Goal: Task Accomplishment & Management: Complete application form

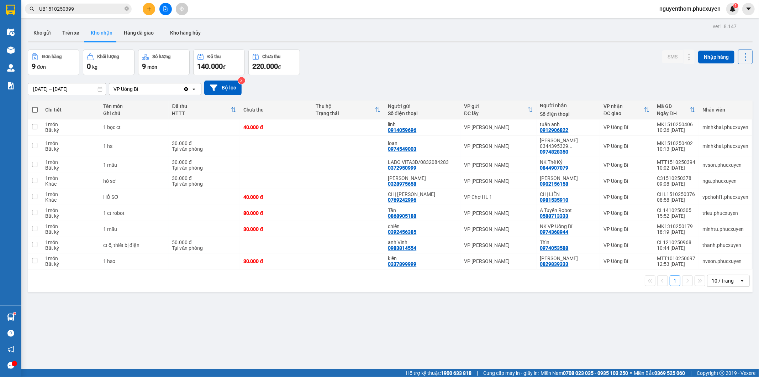
click at [392, 75] on div "[DATE] – [DATE] Press the down arrow key to interact with the calendar and sele…" at bounding box center [390, 87] width 725 height 25
click at [150, 7] on icon "plus" at bounding box center [149, 8] width 5 height 5
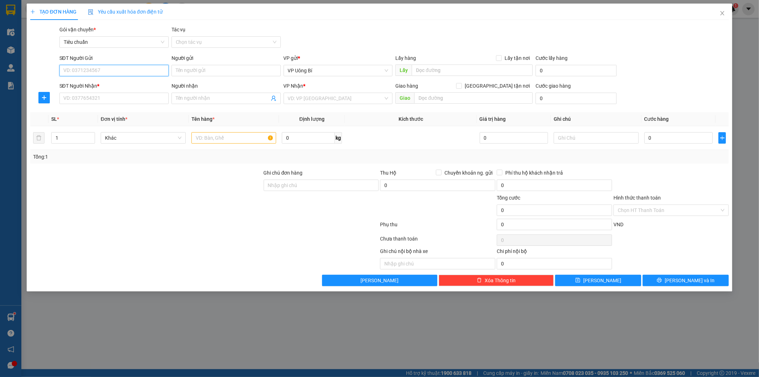
click at [138, 71] on input "SĐT Người Gửi" at bounding box center [113, 70] width 109 height 11
type input "1"
click at [104, 84] on div "0385980174 - NHA KHOA HỮU NHIỆM" at bounding box center [114, 85] width 101 height 8
type input "0385980174"
type input "NHA KHOA HỮU NHIỆM"
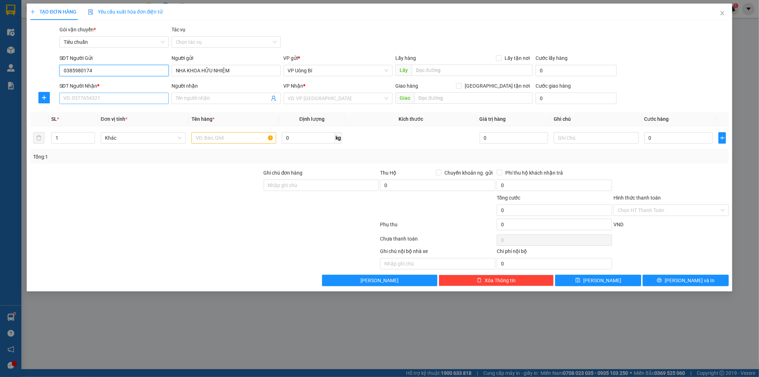
type input "0385980174"
click at [112, 98] on input "SĐT Người Nhận *" at bounding box center [113, 98] width 109 height 11
click at [117, 111] on div "02437761268 - [PERSON_NAME]/0968166300" at bounding box center [116, 113] width 104 height 8
type input "02437761268"
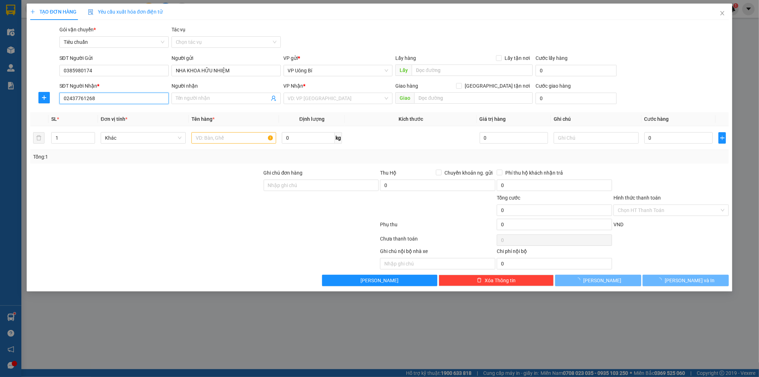
type input "[PERSON_NAME]/0968166300"
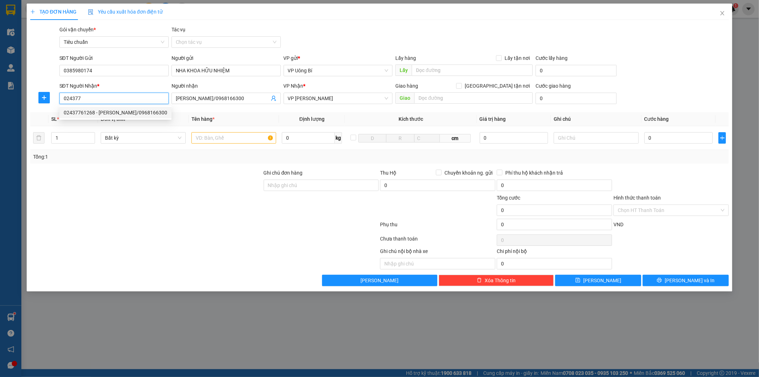
click at [91, 111] on div "02437761268 - [PERSON_NAME]/0968166300" at bounding box center [116, 113] width 104 height 8
type input "02437761268"
drag, startPoint x: 80, startPoint y: 96, endPoint x: 40, endPoint y: 97, distance: 39.5
click at [40, 97] on div "SĐT Người Nhận * 02437761268 Người nhận [PERSON_NAME]/0968166300 VP Nhận * VP […" at bounding box center [380, 94] width 701 height 25
click at [128, 134] on div "02437761268 - [PERSON_NAME]/0968166300" at bounding box center [116, 135] width 104 height 8
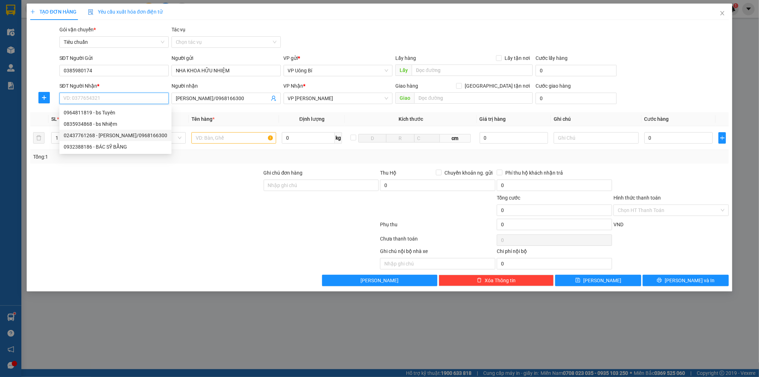
type input "02437761268"
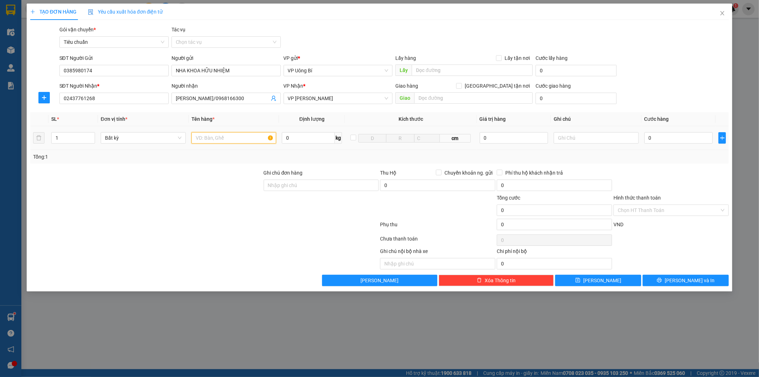
click at [237, 137] on input "text" at bounding box center [234, 137] width 85 height 11
type input "mẫu r"
click at [696, 136] on input "0" at bounding box center [679, 137] width 68 height 11
type input "3"
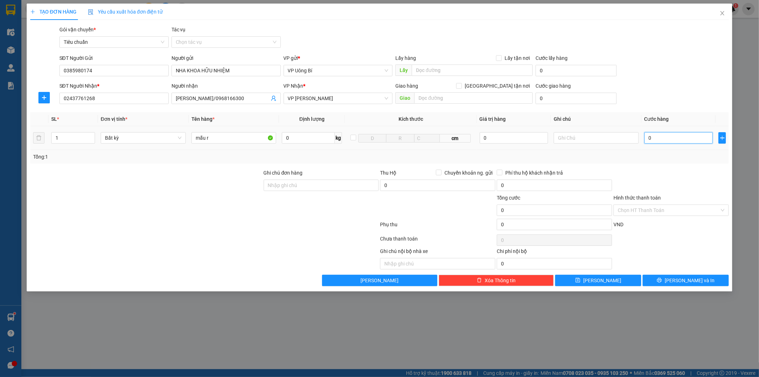
type input "3"
type input "30"
type input "30.000"
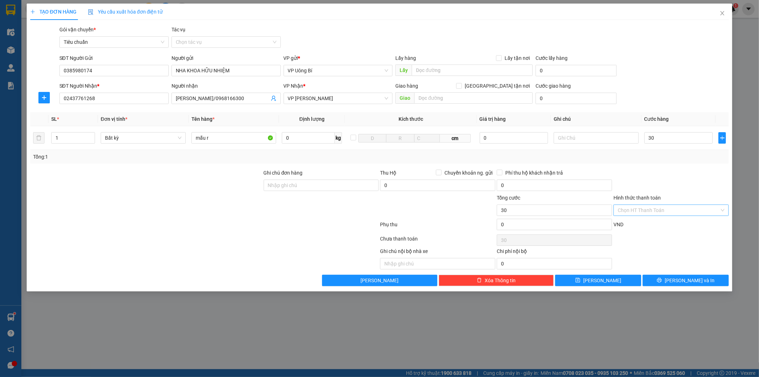
type input "30.000"
click at [662, 209] on input "Hình thức thanh toán" at bounding box center [669, 210] width 102 height 11
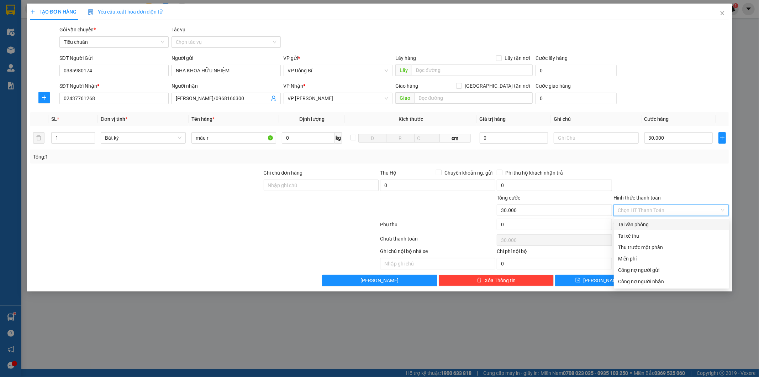
click at [654, 221] on div "Tại văn phòng" at bounding box center [671, 224] width 107 height 8
type input "0"
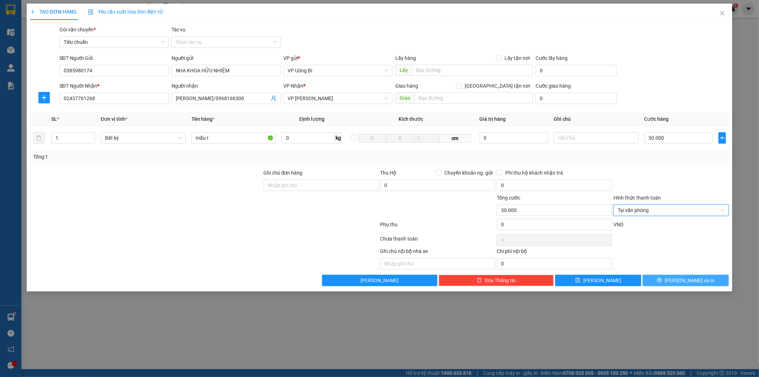
click at [670, 279] on button "[PERSON_NAME] và In" at bounding box center [686, 280] width 86 height 11
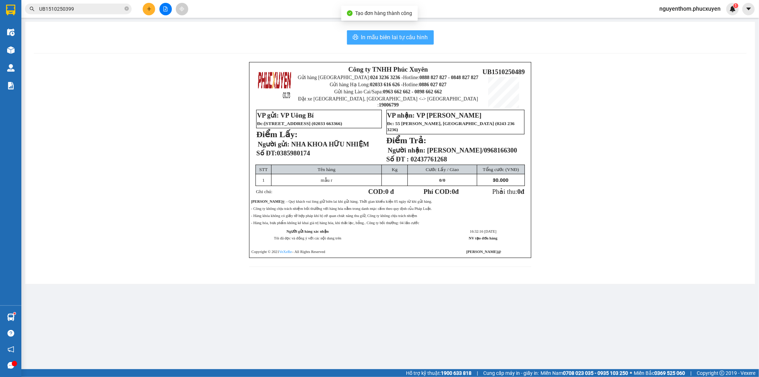
click at [394, 37] on span "In mẫu biên lai tự cấu hình" at bounding box center [394, 37] width 67 height 9
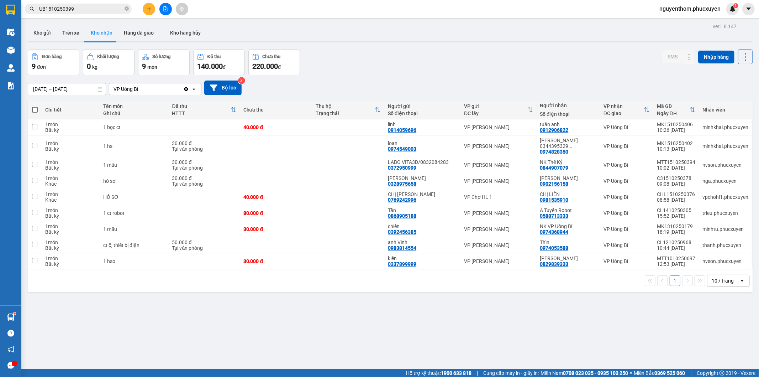
drag, startPoint x: 367, startPoint y: 66, endPoint x: 349, endPoint y: 63, distance: 17.7
click at [361, 66] on div "Đơn hàng 9 đơn Khối lượng 0 kg Số lượng 9 món Đã thu 140.000 đ Chưa thu 220.000…" at bounding box center [390, 62] width 725 height 26
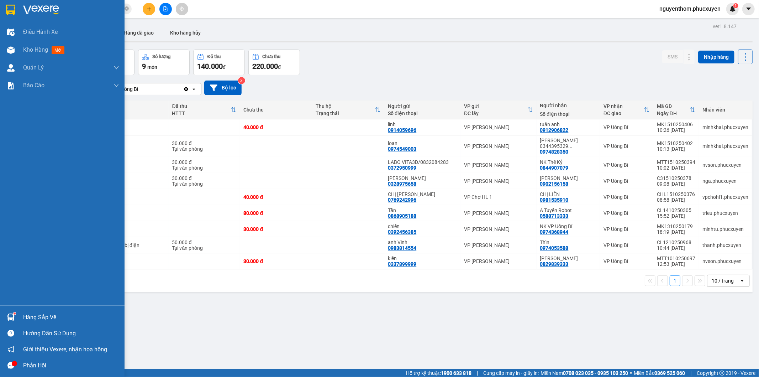
click at [11, 314] on img at bounding box center [10, 316] width 7 height 7
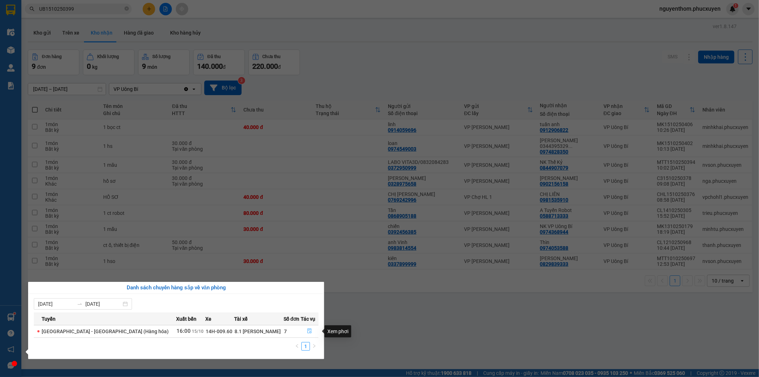
click at [308, 330] on icon "file-done" at bounding box center [310, 330] width 4 height 5
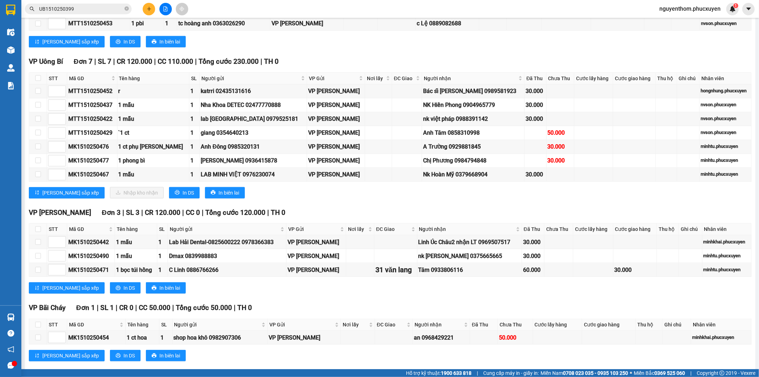
scroll to position [536, 0]
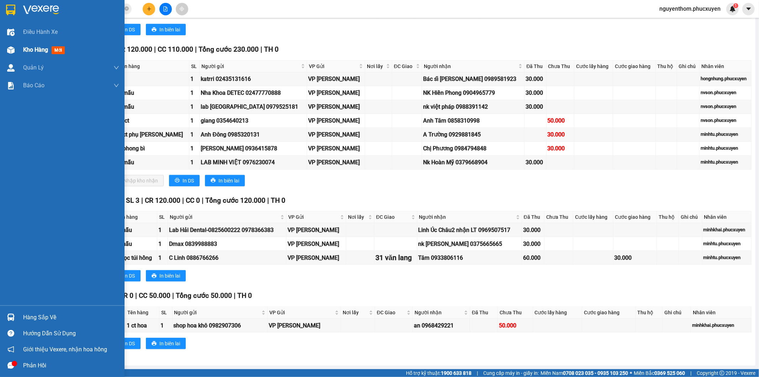
click at [14, 48] on img at bounding box center [10, 49] width 7 height 7
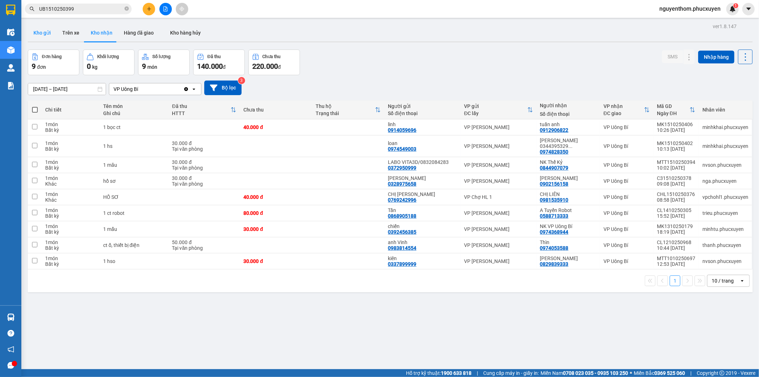
click at [43, 32] on button "Kho gửi" at bounding box center [42, 32] width 29 height 17
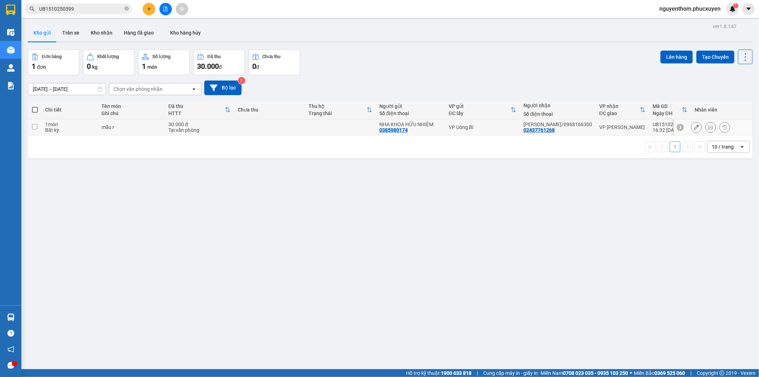
click at [320, 125] on td at bounding box center [340, 127] width 71 height 16
checkbox input "true"
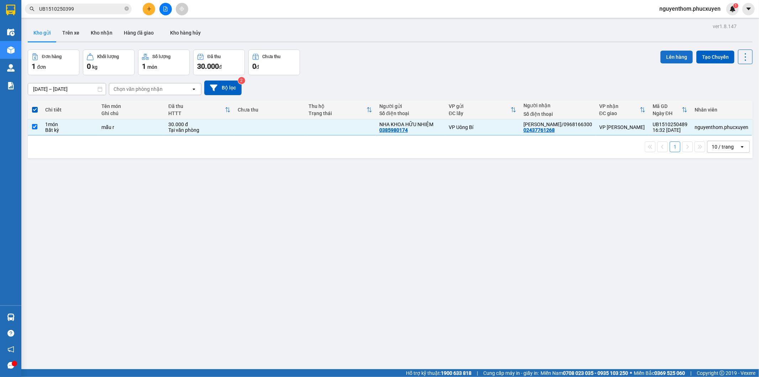
click at [668, 56] on button "Lên hàng" at bounding box center [677, 57] width 32 height 13
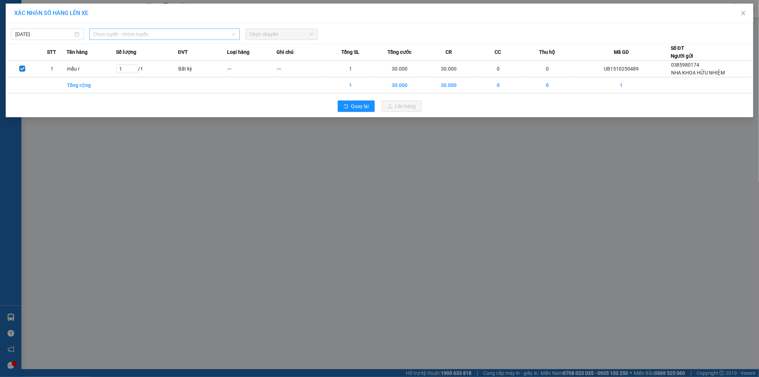
click at [166, 36] on span "Chọn tuyến - nhóm tuyến" at bounding box center [165, 34] width 142 height 11
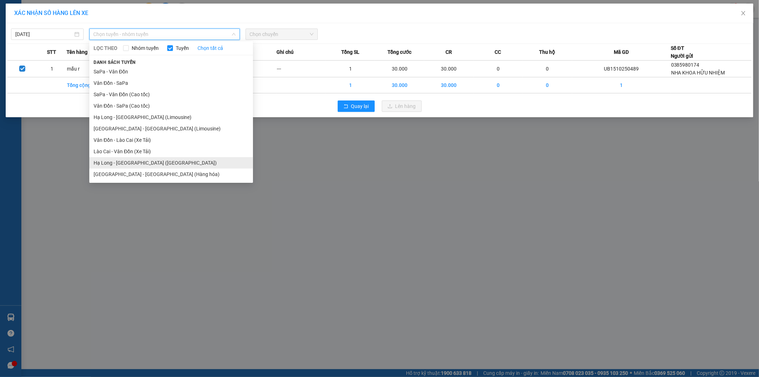
click at [153, 163] on li "Hạ Long - [GEOGRAPHIC_DATA] ([GEOGRAPHIC_DATA])" at bounding box center [171, 162] width 164 height 11
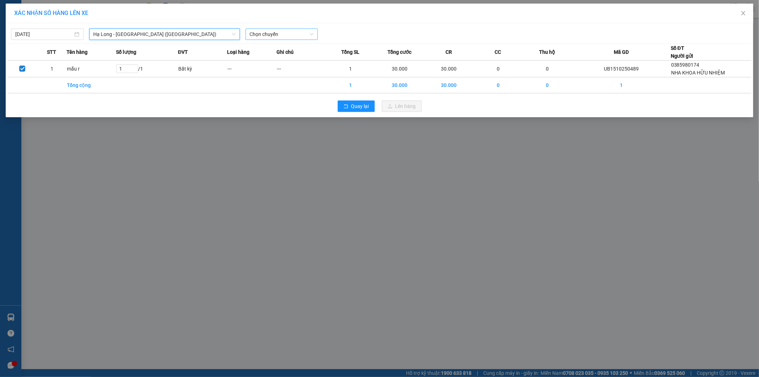
click at [299, 36] on span "Chọn chuyến" at bounding box center [282, 34] width 64 height 11
click at [287, 70] on div "16:00 - 14H-009.42" at bounding box center [278, 71] width 56 height 8
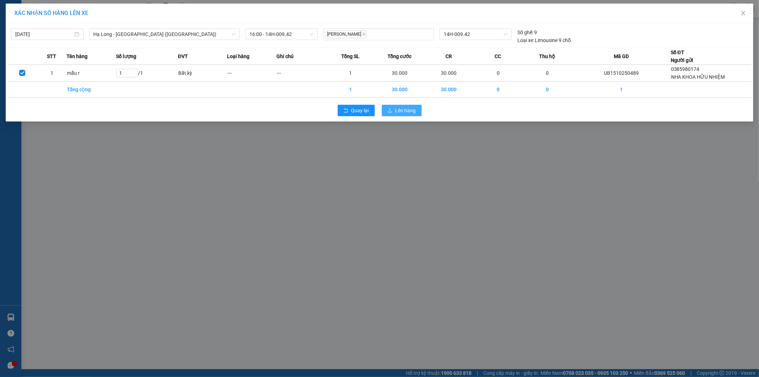
click at [401, 111] on span "Lên hàng" at bounding box center [406, 110] width 21 height 8
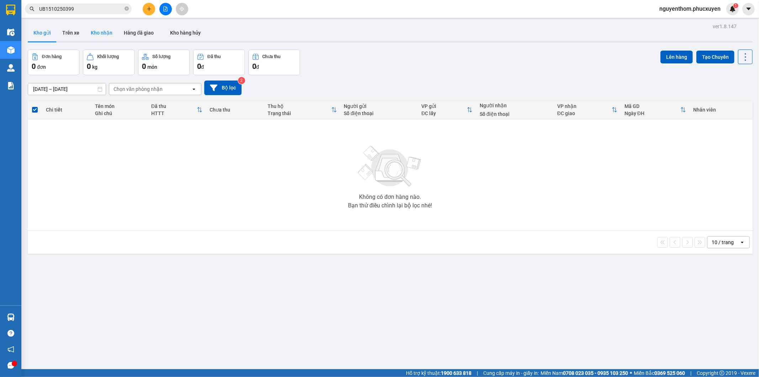
click at [103, 33] on button "Kho nhận" at bounding box center [101, 32] width 33 height 17
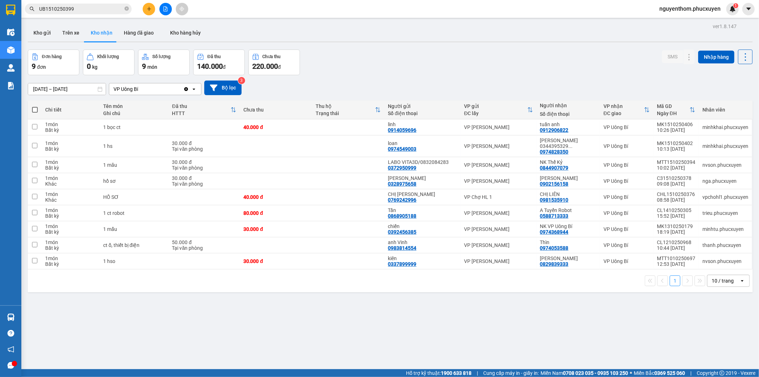
click at [457, 56] on div "Đơn hàng 9 đơn Khối lượng 0 kg Số lượng 9 món Đã thu 140.000 đ Chưa thu 220.000…" at bounding box center [390, 62] width 725 height 26
